Goal: Task Accomplishment & Management: Use online tool/utility

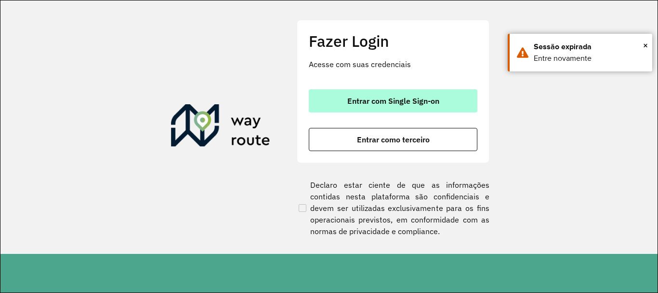
click at [361, 103] on span "Entrar com Single Sign-on" at bounding box center [393, 101] width 92 height 8
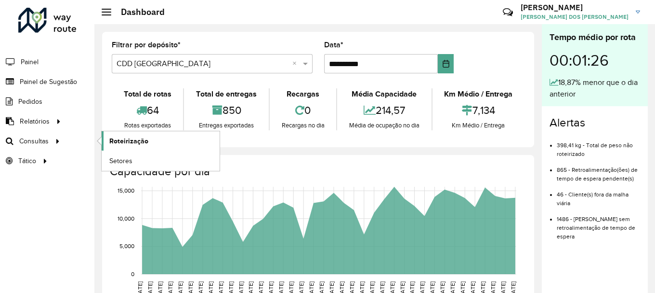
click at [124, 137] on span "Roteirização" at bounding box center [128, 141] width 39 height 10
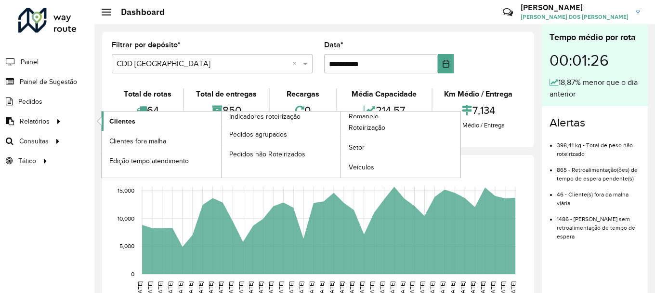
click at [125, 122] on span "Clientes" at bounding box center [122, 121] width 26 height 10
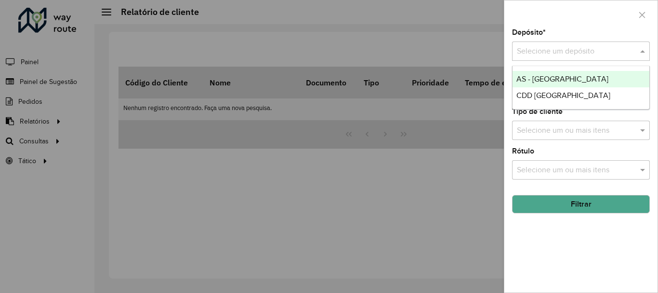
click at [591, 46] on input "text" at bounding box center [571, 52] width 109 height 12
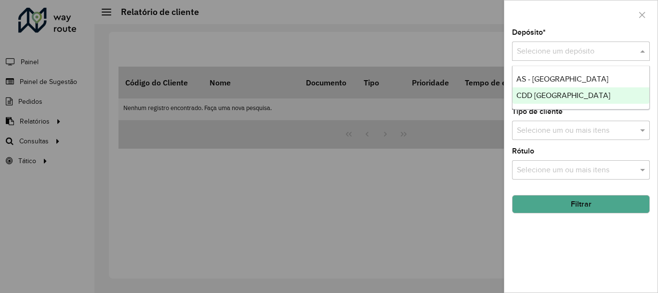
click at [560, 94] on span "CDD Porto Alegre" at bounding box center [564, 95] width 94 height 8
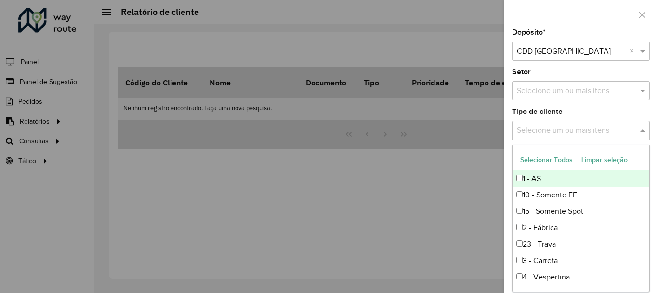
click at [572, 128] on input "text" at bounding box center [576, 131] width 123 height 12
type input "**"
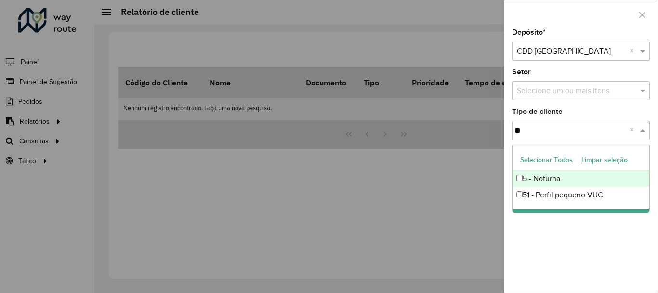
click at [524, 177] on div "5 - Noturna" at bounding box center [581, 178] width 137 height 16
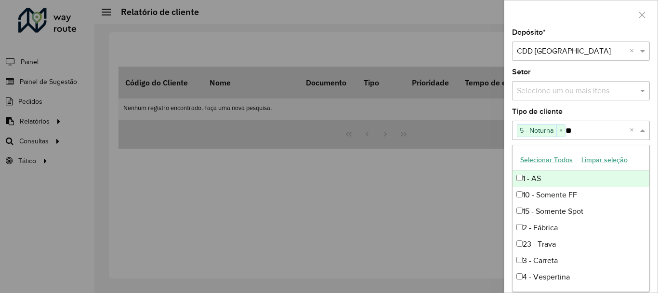
click at [655, 107] on div "Depósito * Selecione um depósito × CDD Porto Alegre × Setor Selecione um ou mai…" at bounding box center [581, 160] width 153 height 263
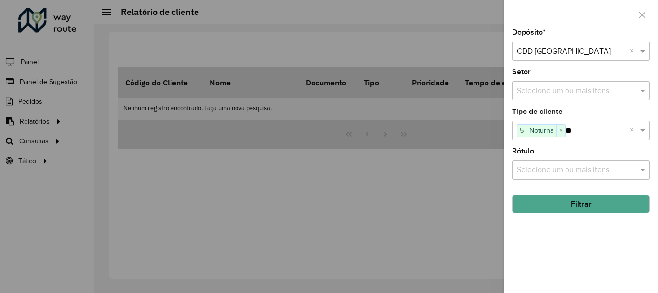
click at [565, 201] on button "Filtrar" at bounding box center [581, 204] width 138 height 18
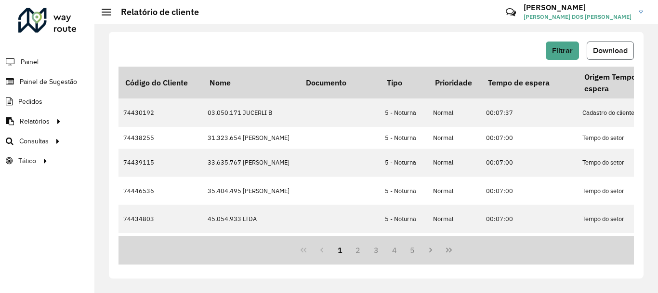
click at [615, 43] on button "Download" at bounding box center [610, 50] width 47 height 18
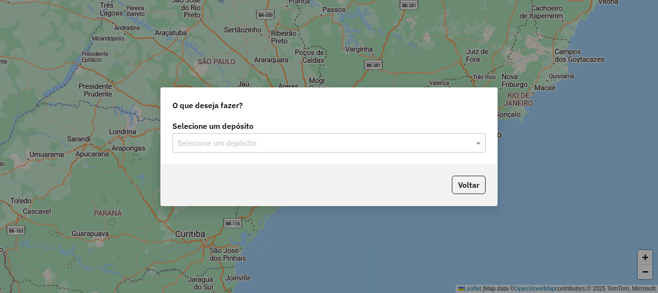
click at [371, 144] on input "text" at bounding box center [319, 143] width 284 height 12
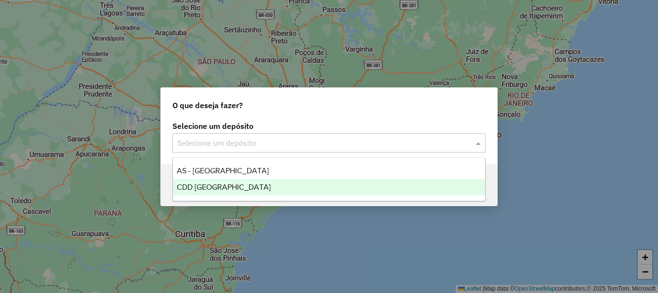
click at [213, 183] on span "CDD [GEOGRAPHIC_DATA]" at bounding box center [224, 187] width 94 height 8
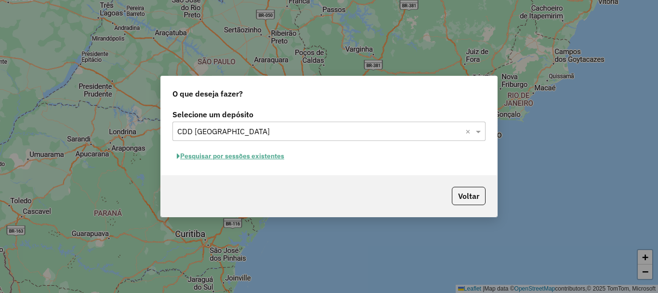
click at [224, 158] on button "Pesquisar por sessões existentes" at bounding box center [231, 155] width 116 height 15
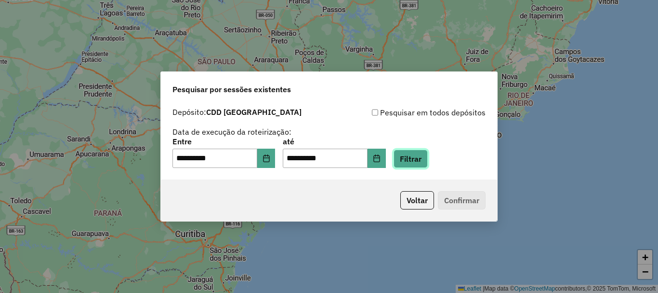
click at [428, 159] on button "Filtrar" at bounding box center [411, 158] width 34 height 18
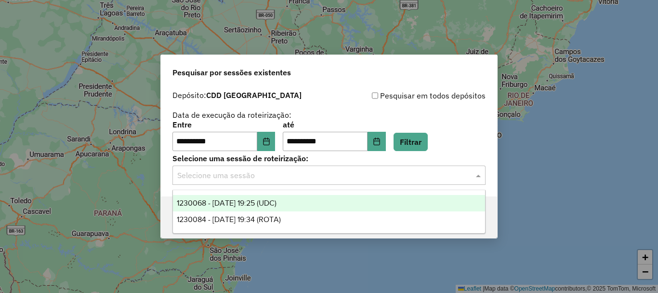
click at [384, 170] on input "text" at bounding box center [319, 176] width 284 height 12
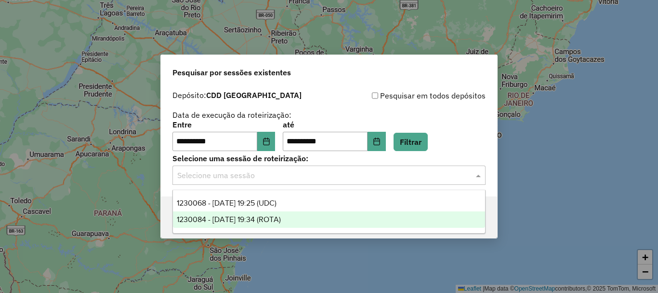
click at [239, 215] on span "1230084 - 15/08/2025 19:34 (ROTA)" at bounding box center [229, 219] width 104 height 8
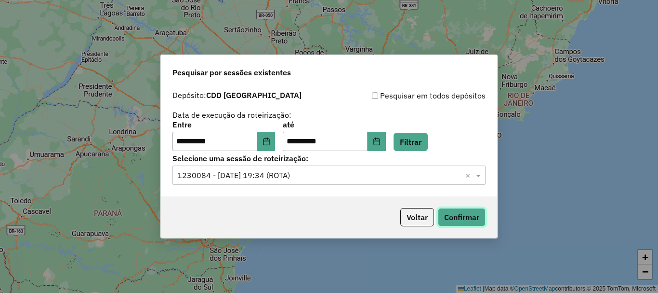
click at [473, 221] on button "Confirmar" at bounding box center [462, 217] width 48 height 18
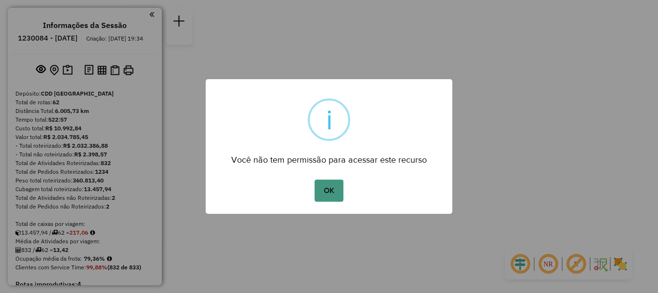
click at [322, 186] on button "OK" at bounding box center [329, 190] width 28 height 22
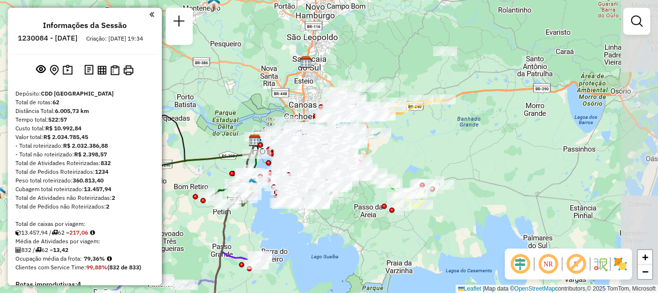
drag, startPoint x: 469, startPoint y: 57, endPoint x: 391, endPoint y: 57, distance: 78.1
click at [391, 57] on div "Janela de atendimento Grade de atendimento Capacidade Transportadoras Veículos …" at bounding box center [329, 146] width 658 height 293
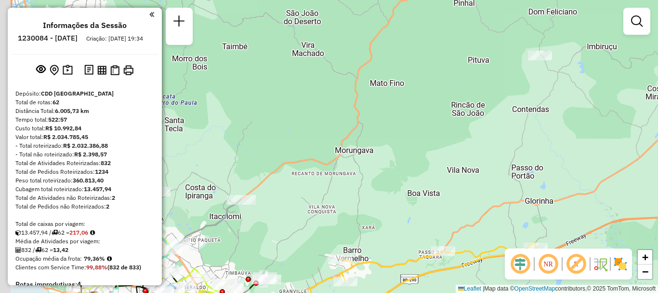
drag, startPoint x: 439, startPoint y: 74, endPoint x: 518, endPoint y: 86, distance: 79.5
click at [518, 86] on div "Janela de atendimento Grade de atendimento Capacidade Transportadoras Veículos …" at bounding box center [329, 146] width 658 height 293
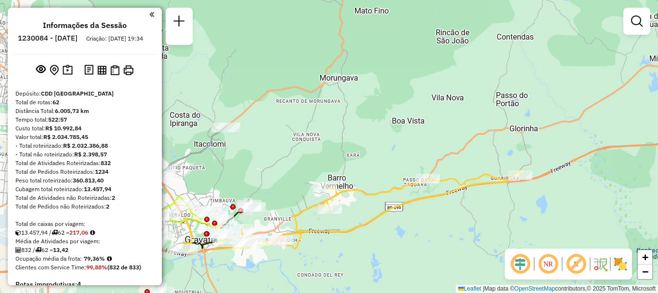
drag, startPoint x: 445, startPoint y: 146, endPoint x: 424, endPoint y: 84, distance: 65.7
click at [424, 84] on div "Janela de atendimento Grade de atendimento Capacidade Transportadoras Veículos …" at bounding box center [329, 146] width 658 height 293
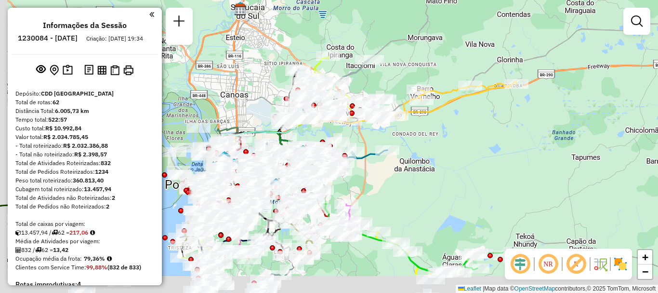
drag, startPoint x: 401, startPoint y: 171, endPoint x: 464, endPoint y: 105, distance: 91.4
click at [464, 111] on div "Janela de atendimento Grade de atendimento Capacidade Transportadoras Veículos …" at bounding box center [329, 146] width 658 height 293
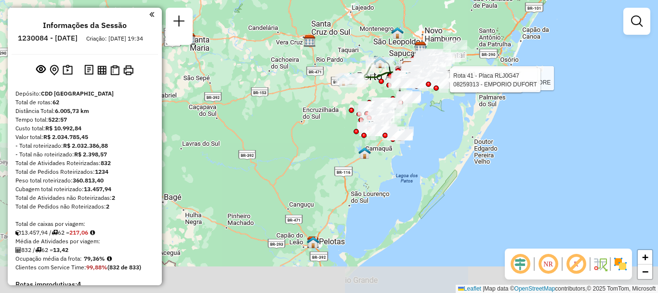
drag, startPoint x: 292, startPoint y: 187, endPoint x: 407, endPoint y: 124, distance: 131.2
click at [399, 129] on div "Rota 30 - Placa RLJ1B07 08259365 - CERAC Rota 41 - Placa RLJ0G47 08255419 - INF…" at bounding box center [329, 146] width 658 height 293
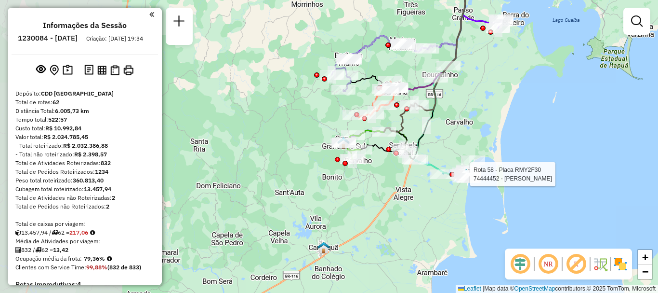
drag, startPoint x: 265, startPoint y: 152, endPoint x: 460, endPoint y: 128, distance: 196.6
click at [460, 128] on div "Rota 30 - Placa RLJ1B07 08259365 - CERAC Rota 41 - Placa RLJ0G47 08255419 - INF…" at bounding box center [329, 146] width 658 height 293
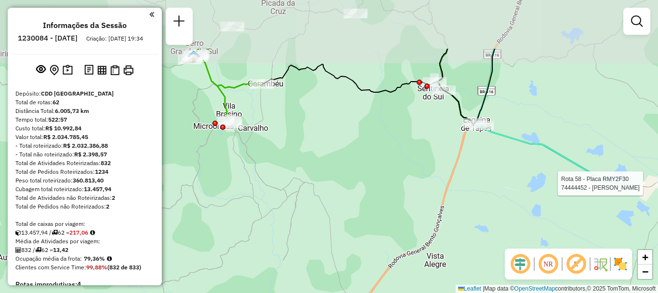
drag, startPoint x: 413, startPoint y: 120, endPoint x: 323, endPoint y: 198, distance: 118.5
click at [323, 198] on div "Rota 30 - Placa RLJ1B07 08259365 - CERAC Rota 41 - Placa RLJ0G47 08255419 - INF…" at bounding box center [329, 146] width 658 height 293
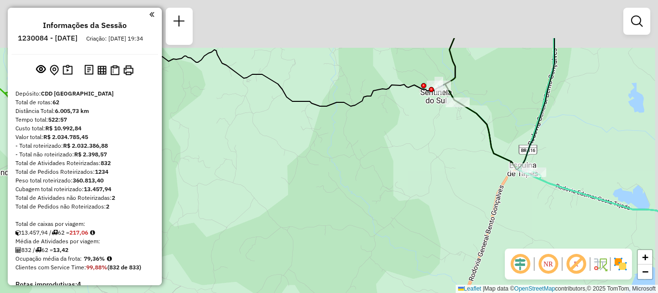
drag, startPoint x: 489, startPoint y: 54, endPoint x: 442, endPoint y: 126, distance: 85.3
click at [442, 126] on div "Rota 30 - Placa RLJ1B07 08259365 - CERAC Rota 41 - Placa RLJ0G47 08255419 - INF…" at bounding box center [329, 146] width 658 height 293
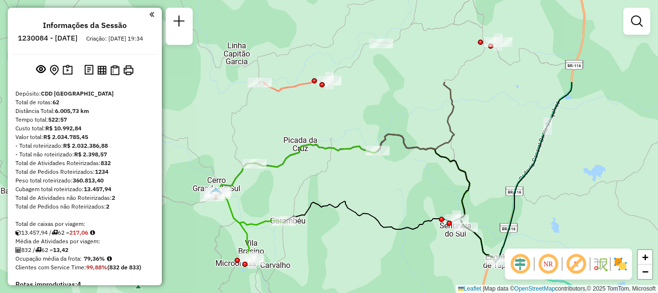
drag, startPoint x: 318, startPoint y: 186, endPoint x: 335, endPoint y: 297, distance: 113.1
click at [335, 292] on html "Aguarde... Pop-up bloqueado! Seu navegador bloqueou automáticamente a abertura …" at bounding box center [329, 146] width 658 height 293
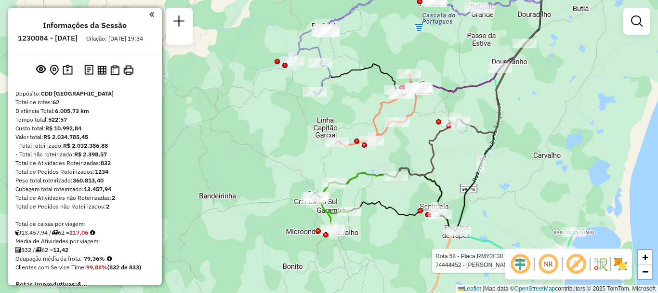
drag, startPoint x: 482, startPoint y: 125, endPoint x: 464, endPoint y: 139, distance: 22.7
click at [464, 139] on div "Rota 30 - Placa RLJ1B07 08259365 - CERAC Rota 41 - Placa RLJ0G47 08255419 - INF…" at bounding box center [329, 146] width 658 height 293
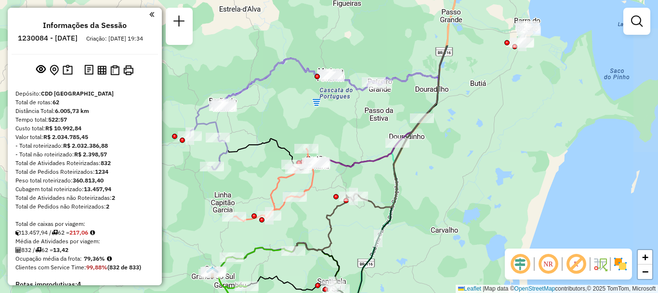
drag, startPoint x: 479, startPoint y: 109, endPoint x: 377, endPoint y: 184, distance: 126.9
click at [377, 184] on div "Rota 30 - Placa RLJ1B07 08259365 - CERAC Rota 41 - Placa RLJ0G47 08255419 - INF…" at bounding box center [329, 146] width 658 height 293
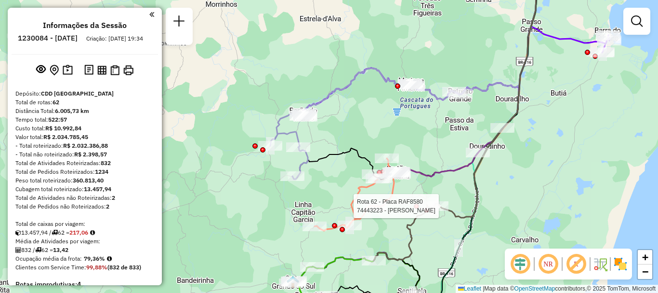
drag, startPoint x: 402, startPoint y: 196, endPoint x: 431, endPoint y: 191, distance: 28.9
click at [431, 191] on div "Rota 30 - Placa RLJ1B07 08259365 - CERAC Rota 41 - Placa RLJ0G47 08255419 - INF…" at bounding box center [329, 146] width 658 height 293
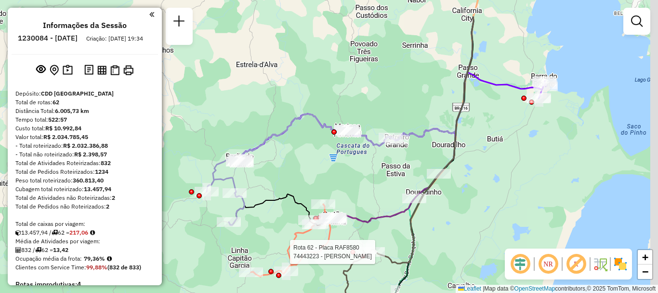
drag, startPoint x: 558, startPoint y: 171, endPoint x: 493, endPoint y: 220, distance: 81.4
click at [493, 221] on div "Rota 30 - Placa RLJ1B07 08259365 - CERAC Rota 41 - Placa RLJ0G47 08255419 - INF…" at bounding box center [329, 146] width 658 height 293
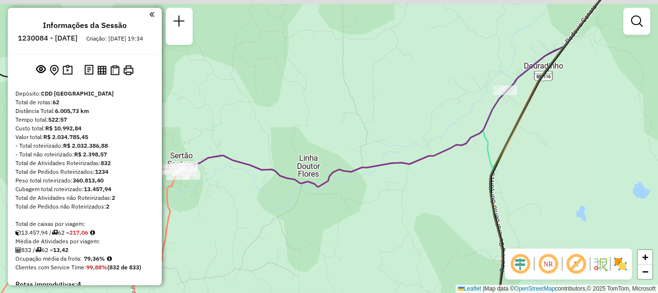
drag, startPoint x: 478, startPoint y: 156, endPoint x: 452, endPoint y: 185, distance: 39.3
click at [452, 185] on div "Rota 30 - Placa RLJ1B07 08259365 - CERAC Rota 41 - Placa RLJ0G47 08255419 - INF…" at bounding box center [329, 146] width 658 height 293
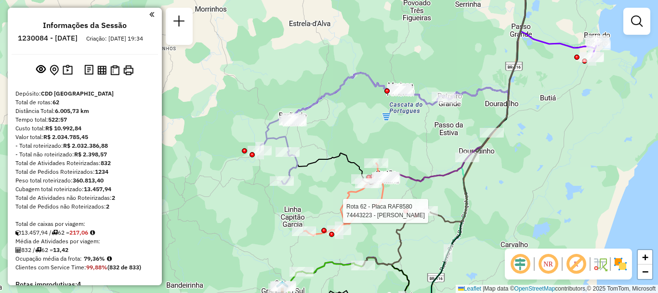
drag, startPoint x: 548, startPoint y: 171, endPoint x: 509, endPoint y: 170, distance: 39.0
click at [509, 170] on div "Rota 30 - Placa RLJ1B07 08259365 - CERAC Rota 41 - Placa RLJ0G47 08255419 - INF…" at bounding box center [329, 146] width 658 height 293
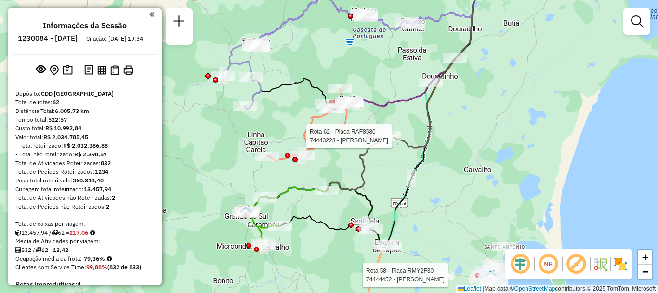
drag, startPoint x: 542, startPoint y: 213, endPoint x: 505, endPoint y: 138, distance: 83.2
click at [505, 138] on div "Rota 30 - Placa RLJ1B07 08259365 - CERAC Rota 41 - Placa RLJ0G47 08255419 - INF…" at bounding box center [329, 146] width 658 height 293
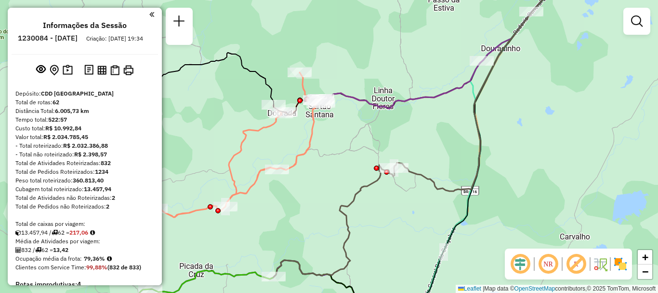
drag, startPoint x: 348, startPoint y: 107, endPoint x: 507, endPoint y: 120, distance: 160.1
click at [507, 120] on div "Rota 30 - Placa RLJ1B07 08259365 - CERAC Rota 41 - Placa RLJ0G47 08255419 - INF…" at bounding box center [329, 146] width 658 height 293
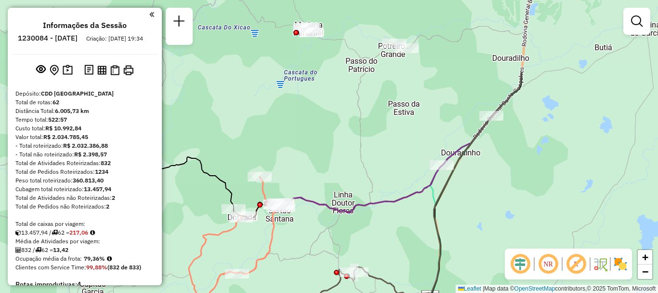
drag, startPoint x: 590, startPoint y: 41, endPoint x: 549, endPoint y: 144, distance: 110.1
click at [549, 144] on div "Rota 30 - Placa RLJ1B07 08259365 - CERAC Rota 41 - Placa RLJ0G47 08255419 - INF…" at bounding box center [329, 146] width 658 height 293
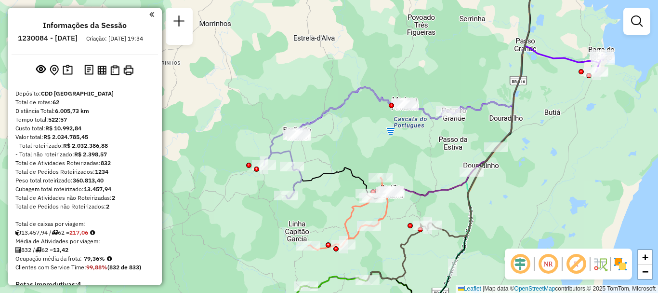
drag, startPoint x: 470, startPoint y: 232, endPoint x: 483, endPoint y: 210, distance: 25.7
click at [483, 210] on div "Rota 30 - Placa RLJ1B07 08259365 - CERAC Rota 41 - Placa RLJ0G47 08255419 - INF…" at bounding box center [329, 146] width 658 height 293
select select "**********"
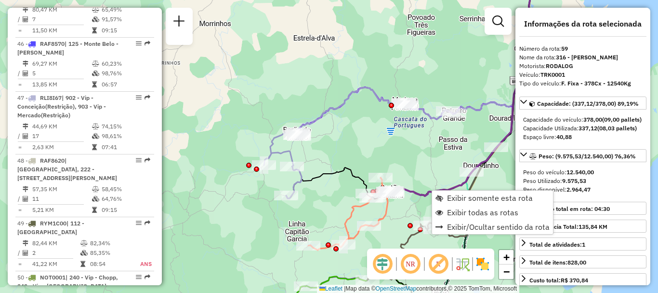
scroll to position [3829, 0]
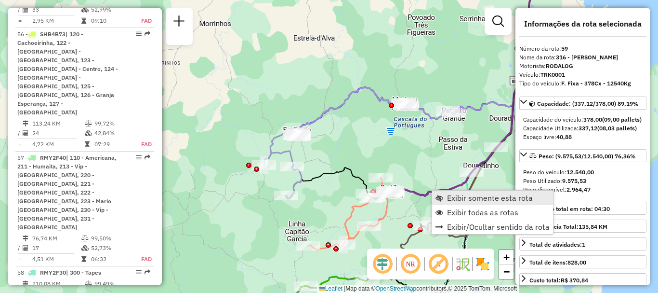
click at [464, 195] on span "Exibir somente esta rota" at bounding box center [490, 198] width 86 height 8
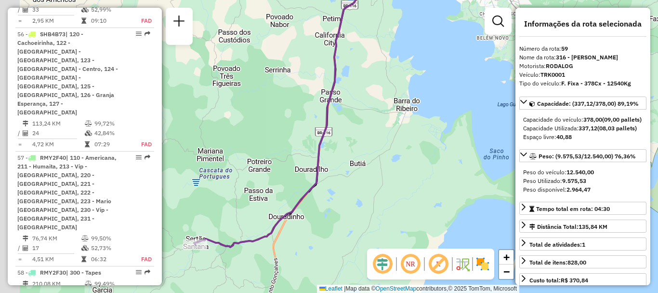
drag, startPoint x: 389, startPoint y: 208, endPoint x: 497, endPoint y: 132, distance: 131.7
click at [497, 132] on div "Janela de atendimento Grade de atendimento Capacidade Transportadoras Veículos …" at bounding box center [329, 146] width 658 height 293
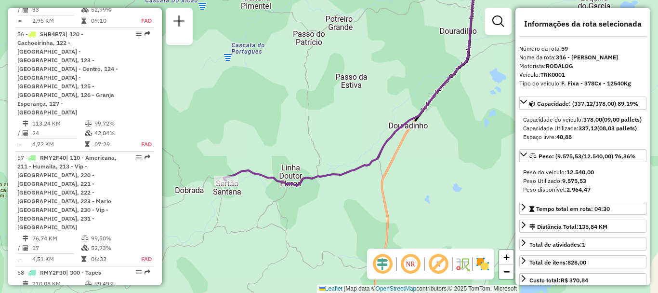
drag, startPoint x: 328, startPoint y: 199, endPoint x: 445, endPoint y: 183, distance: 118.2
click at [445, 183] on div "Janela de atendimento Grade de atendimento Capacidade Transportadoras Veículos …" at bounding box center [329, 146] width 658 height 293
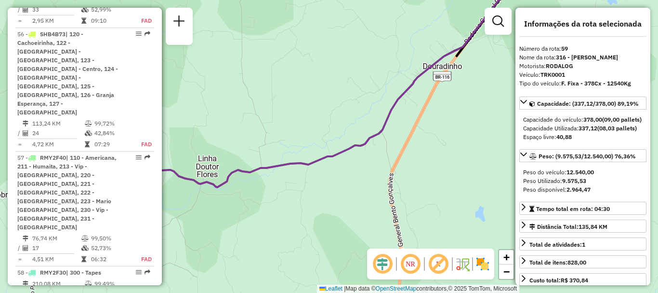
drag, startPoint x: 393, startPoint y: 182, endPoint x: 466, endPoint y: 181, distance: 72.8
click at [466, 181] on div "Janela de atendimento Grade de atendimento Capacidade Transportadoras Veículos …" at bounding box center [329, 146] width 658 height 293
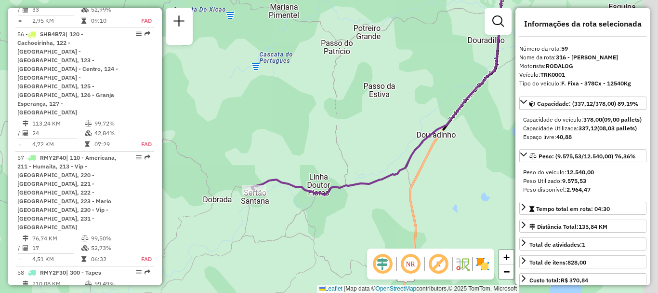
drag, startPoint x: 471, startPoint y: 161, endPoint x: 452, endPoint y: 174, distance: 23.5
click at [452, 174] on div "Janela de atendimento Grade de atendimento Capacidade Transportadoras Veículos …" at bounding box center [329, 146] width 658 height 293
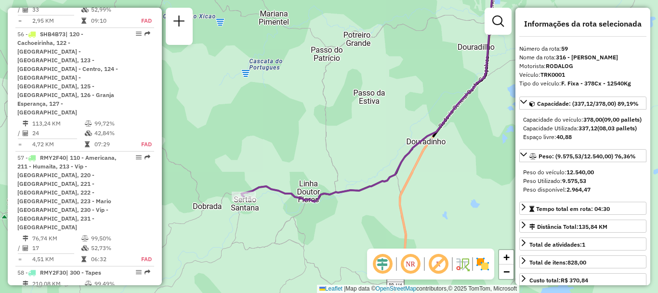
drag, startPoint x: 476, startPoint y: 180, endPoint x: 466, endPoint y: 185, distance: 10.8
click at [466, 185] on div "Janela de atendimento Grade de atendimento Capacidade Transportadoras Veículos …" at bounding box center [329, 146] width 658 height 293
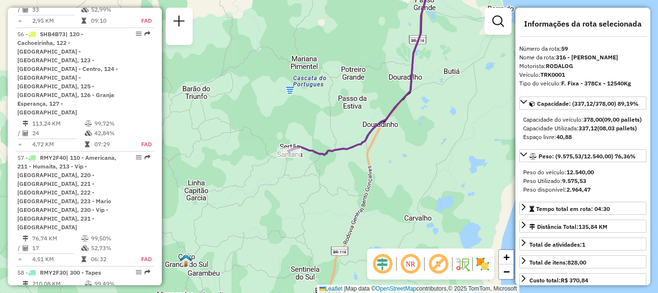
drag, startPoint x: 463, startPoint y: 201, endPoint x: 394, endPoint y: 163, distance: 78.7
click at [394, 163] on div "Janela de atendimento Grade de atendimento Capacidade Transportadoras Veículos …" at bounding box center [329, 146] width 658 height 293
